Goal: Task Accomplishment & Management: Use online tool/utility

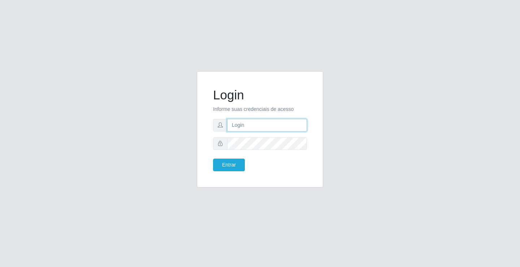
click at [241, 120] on input "text" at bounding box center [267, 125] width 80 height 13
type input "[PERSON_NAME]"
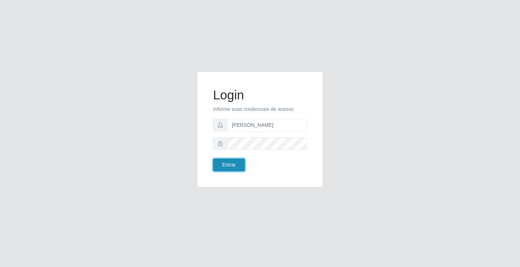
click at [223, 166] on button "Entrar" at bounding box center [229, 165] width 32 height 13
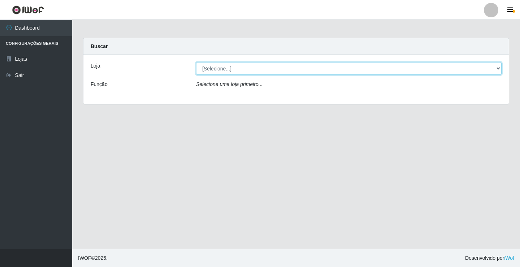
click at [218, 70] on select "[Selecione...] Ideal - Conceição" at bounding box center [349, 68] width 306 height 13
select select "231"
click at [196, 62] on select "[Selecione...] Ideal - Conceição" at bounding box center [349, 68] width 306 height 13
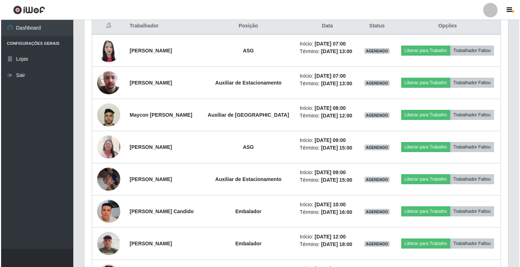
scroll to position [281, 0]
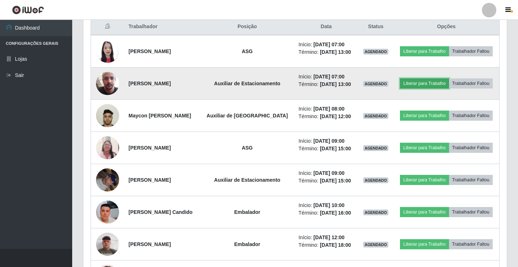
click at [422, 85] on button "Liberar para Trabalho" at bounding box center [424, 83] width 49 height 10
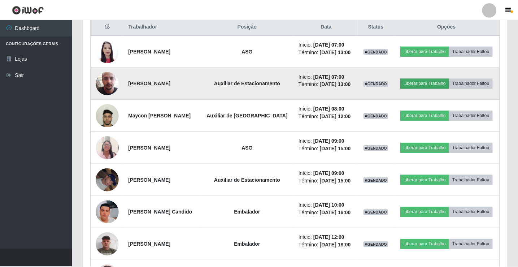
scroll to position [150, 420]
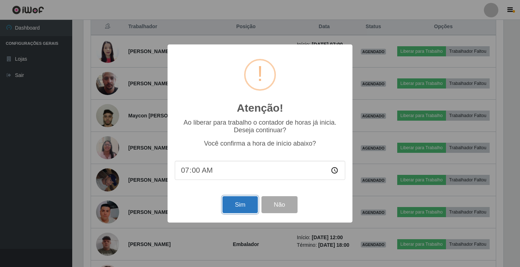
click at [242, 207] on button "Sim" at bounding box center [240, 204] width 35 height 17
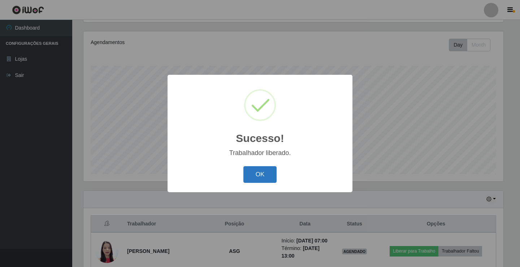
click at [258, 176] on button "OK" at bounding box center [261, 174] width 34 height 17
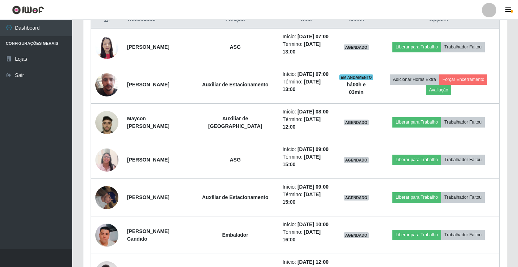
scroll to position [301, 0]
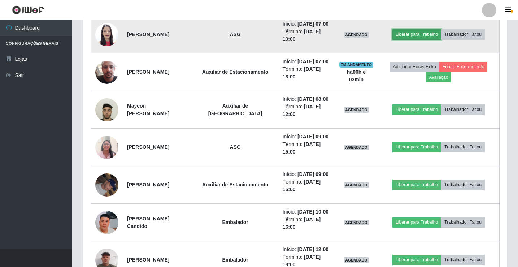
click at [408, 35] on button "Liberar para Trabalho" at bounding box center [417, 34] width 49 height 10
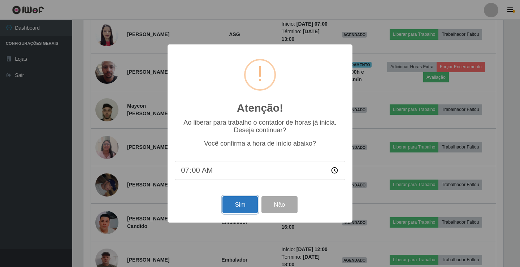
click at [238, 206] on button "Sim" at bounding box center [240, 204] width 35 height 17
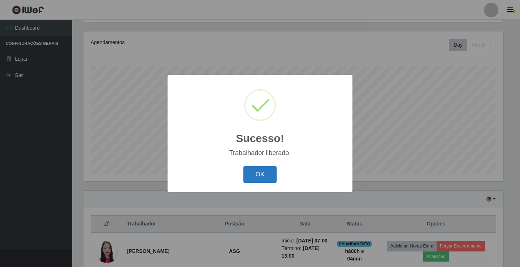
click at [249, 182] on button "OK" at bounding box center [261, 174] width 34 height 17
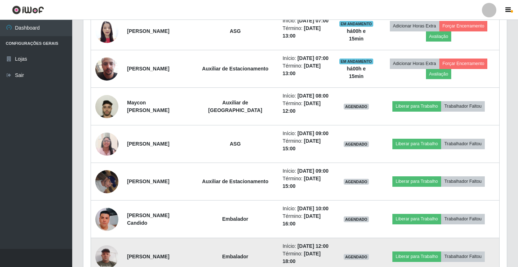
scroll to position [229, 0]
